Goal: Transaction & Acquisition: Purchase product/service

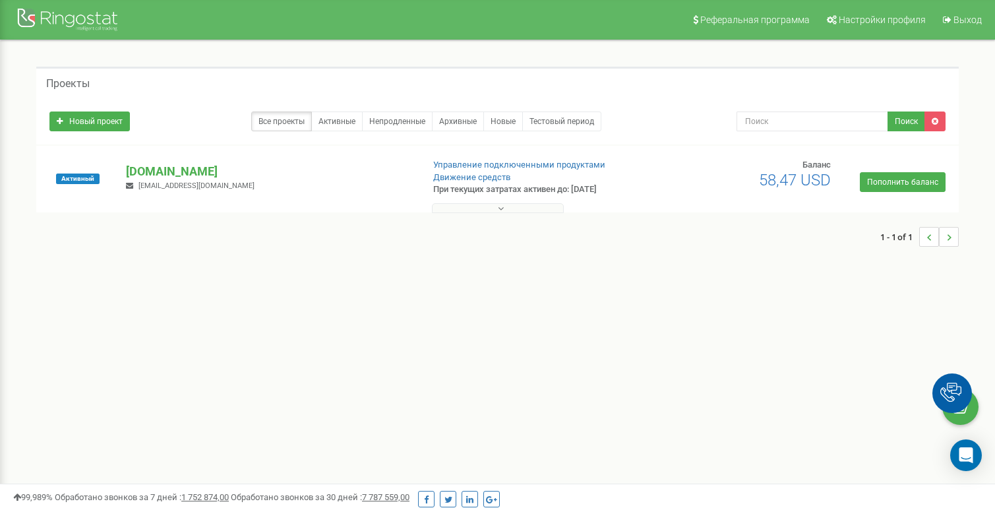
click at [489, 212] on button at bounding box center [498, 208] width 132 height 10
click at [488, 170] on p "Управление подключенными продуктами" at bounding box center [537, 165] width 209 height 13
click at [460, 167] on link "Управление подключенными продуктами" at bounding box center [519, 165] width 172 height 10
click at [496, 176] on link "Движение средств" at bounding box center [471, 177] width 77 height 10
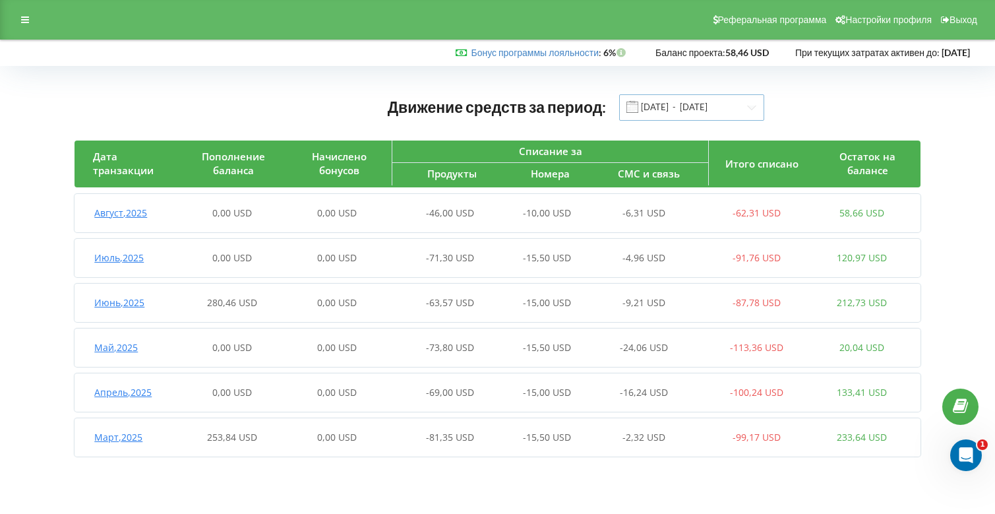
click at [704, 106] on input "[DATE] - [DATE]" at bounding box center [691, 107] width 145 height 26
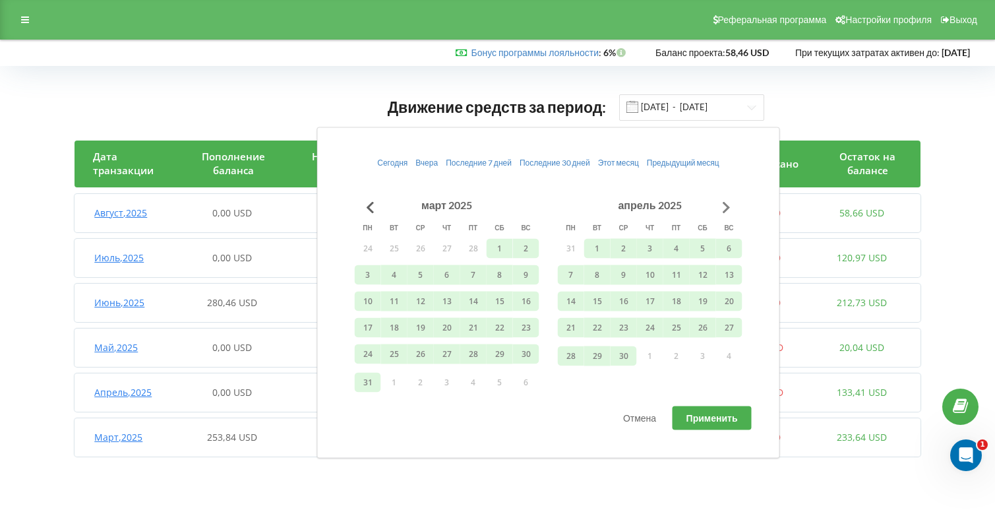
click at [722, 208] on button "Go to next month" at bounding box center [727, 207] width 26 height 26
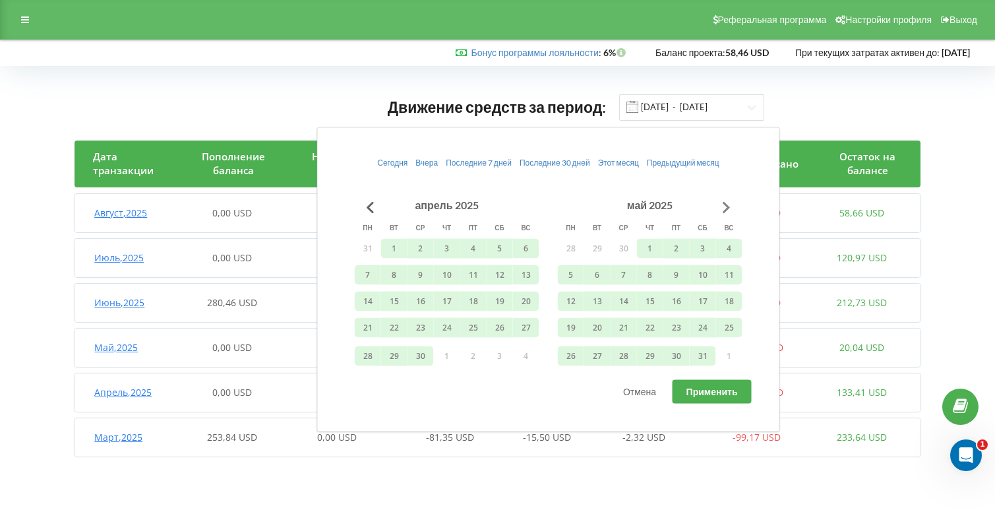
click at [722, 208] on button "Go to next month" at bounding box center [727, 207] width 26 height 26
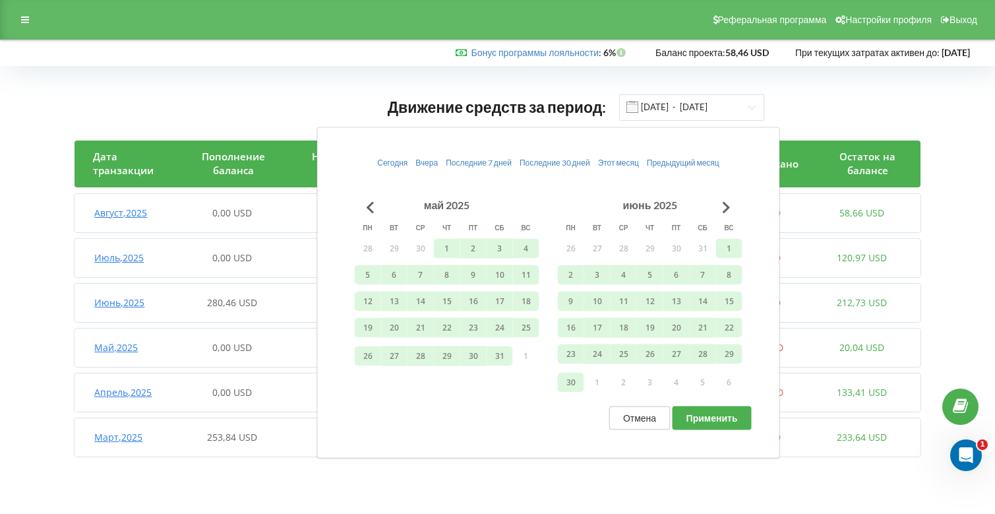
click at [635, 423] on span "Отмена" at bounding box center [639, 417] width 33 height 11
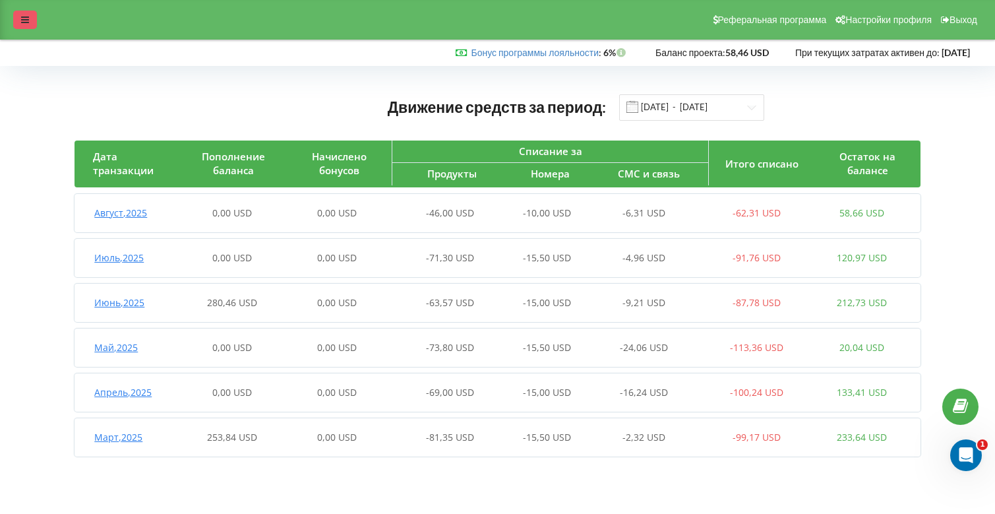
click at [30, 13] on div at bounding box center [25, 20] width 24 height 18
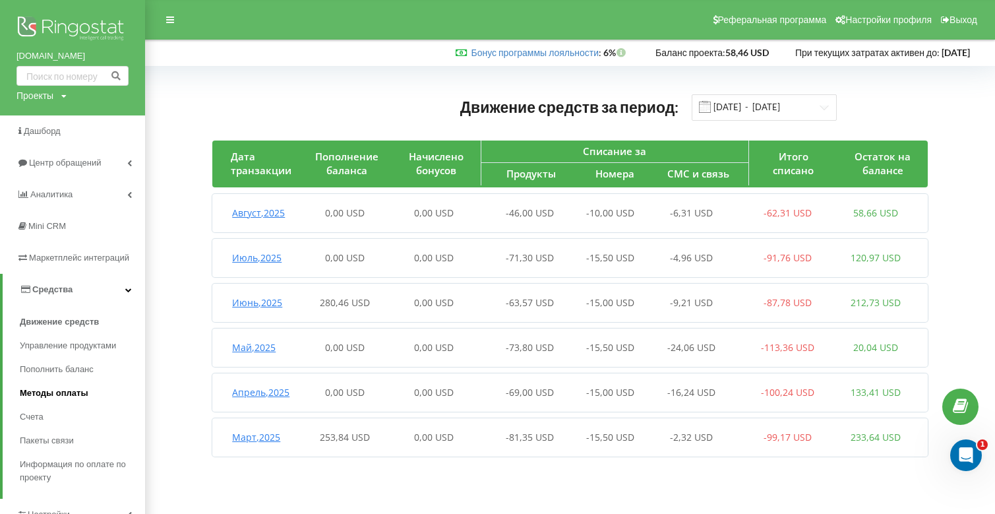
scroll to position [49, 0]
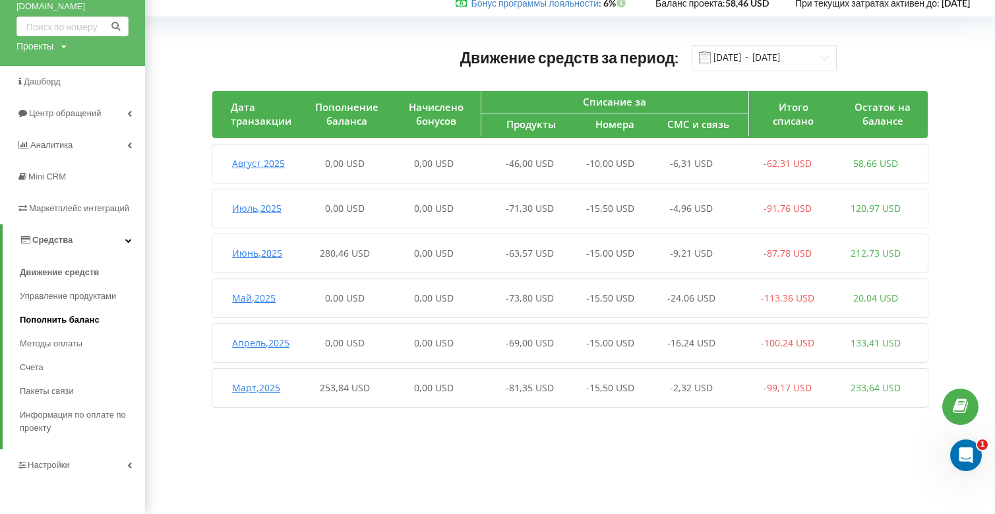
click at [70, 325] on span "Пополнить баланс" at bounding box center [60, 319] width 80 height 13
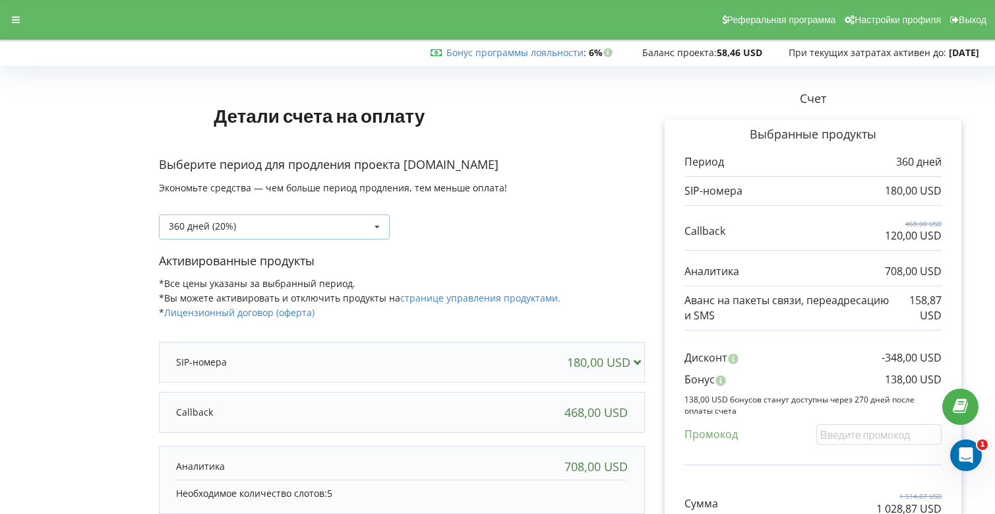
click at [310, 221] on div "360 дней (20%) Пополнить баланс без периода" at bounding box center [274, 226] width 231 height 25
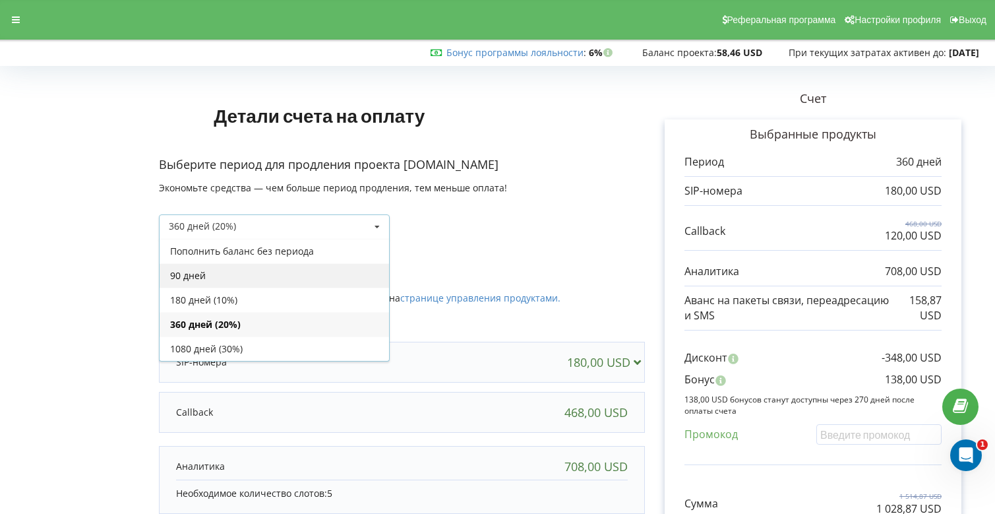
click at [285, 268] on div "90 дней" at bounding box center [275, 275] width 230 height 24
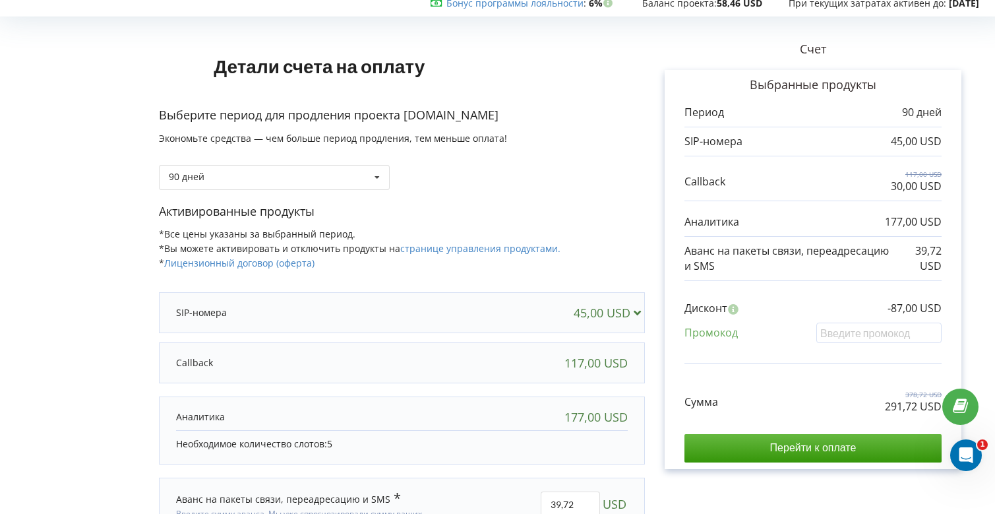
scroll to position [42, 0]
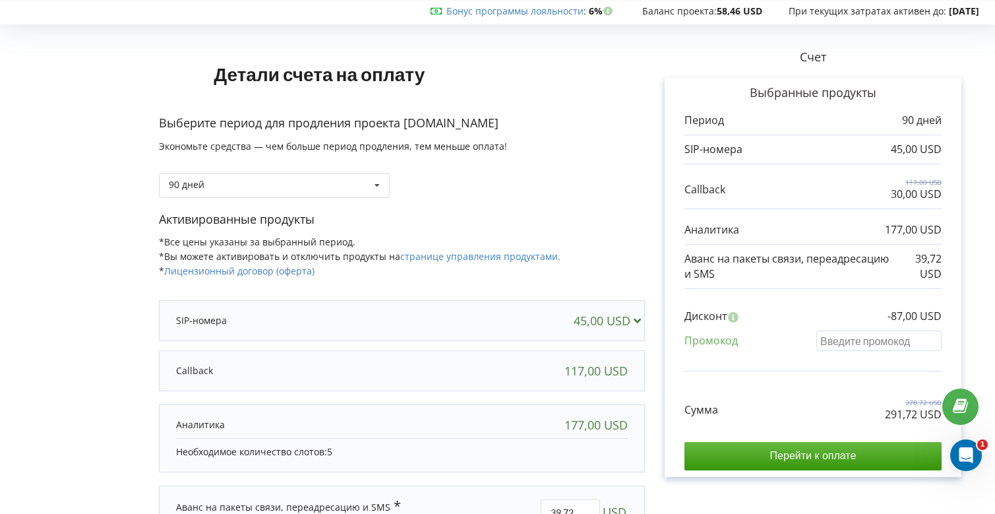
click at [855, 338] on input "text" at bounding box center [879, 341] width 125 height 20
click at [608, 325] on div "45,00 USD" at bounding box center [610, 320] width 73 height 13
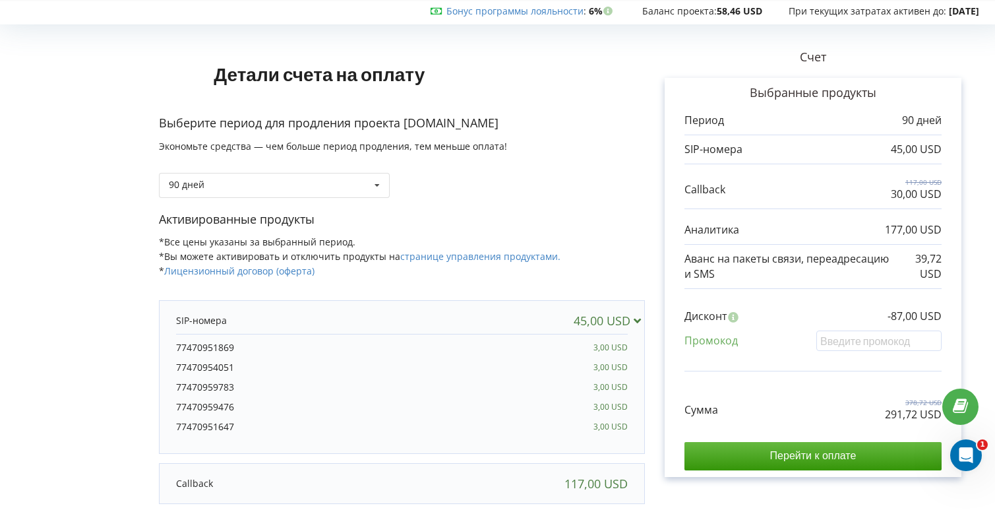
click at [614, 323] on div "45,00 USD" at bounding box center [610, 320] width 73 height 13
